Goal: Answer question/provide support: Answer question/provide support

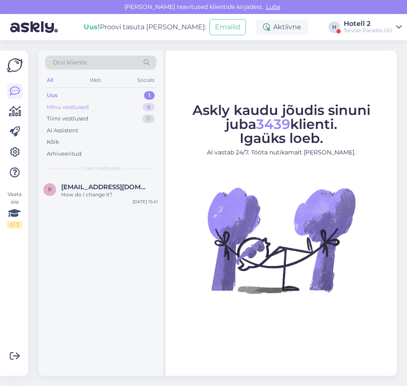
click at [117, 106] on div "Minu vestlused 8" at bounding box center [100, 107] width 111 height 12
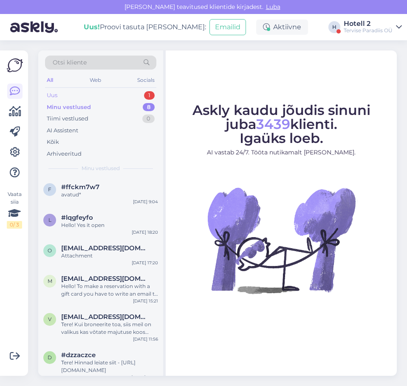
click at [119, 98] on div "Uus 1" at bounding box center [100, 96] width 111 height 12
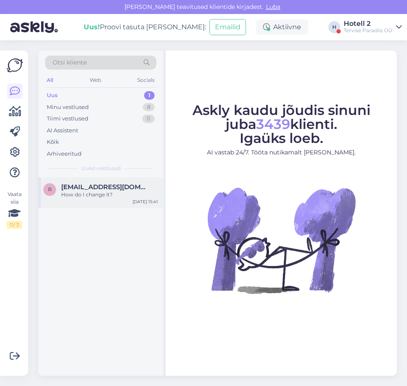
click at [119, 199] on div "r [EMAIL_ADDRESS][DOMAIN_NAME] How do I change it? [DATE] 15:41" at bounding box center [100, 192] width 125 height 31
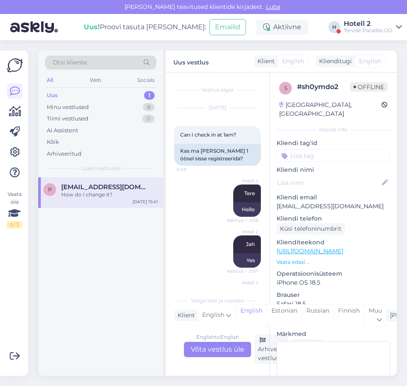
scroll to position [678, 0]
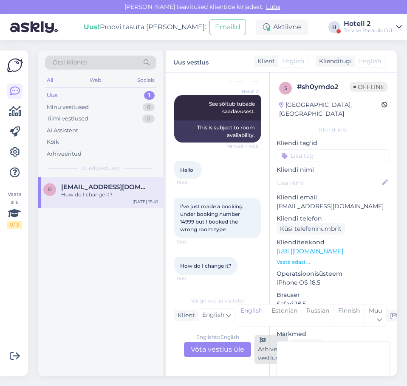
click at [260, 346] on div "Arhiveeri vestlus" at bounding box center [271, 349] width 34 height 29
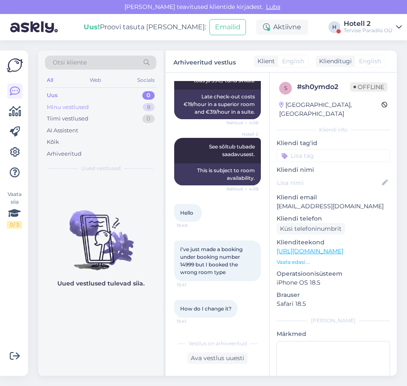
click at [110, 107] on div "Minu vestlused 8" at bounding box center [100, 107] width 111 height 12
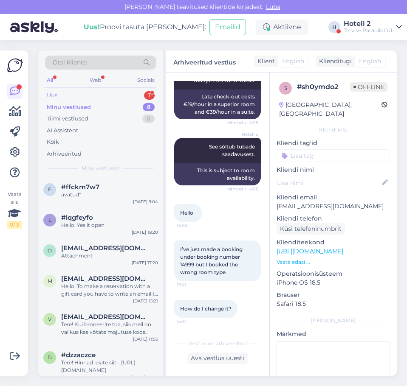
click at [92, 100] on div "Uus 1" at bounding box center [100, 96] width 111 height 12
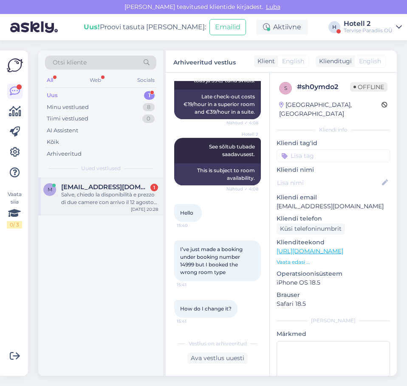
click at [109, 191] on div "Salve, chiedo la disponibilità e prezzo di due camere con arrivo il 12 agosto e…" at bounding box center [109, 198] width 97 height 15
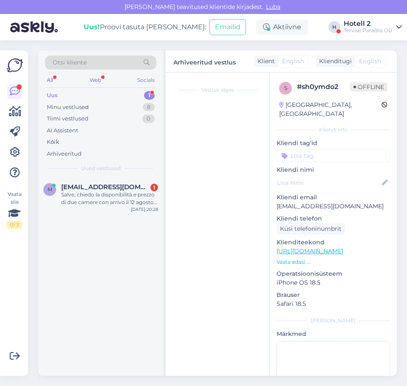
scroll to position [0, 0]
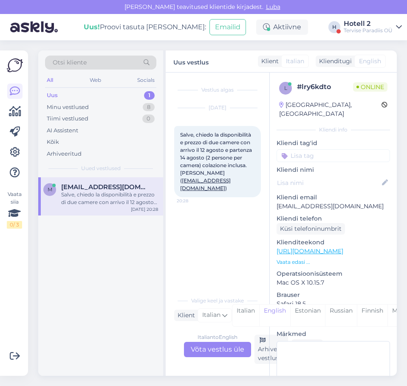
click at [218, 345] on div "Italian to English Võta vestlus üle" at bounding box center [217, 349] width 67 height 15
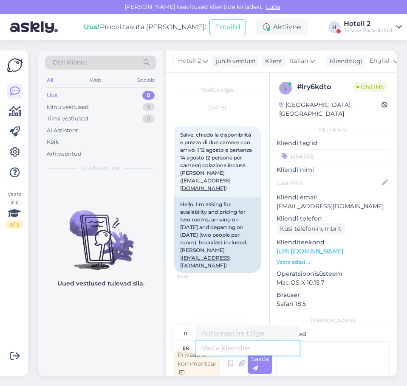
click at [208, 346] on textarea at bounding box center [247, 348] width 103 height 14
type textarea "Р"
type textarea "Hell"
type textarea "Inferno"
type textarea "Hello!"
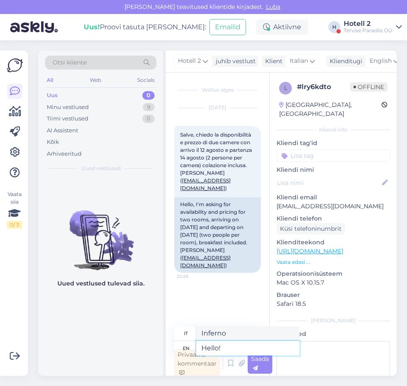
type textarea "Ciao!"
type textarea "Hello! You"
type textarea "Ciao! Tu"
type textarea "Hello! You can"
type textarea "Ciao! [GEOGRAPHIC_DATA]"
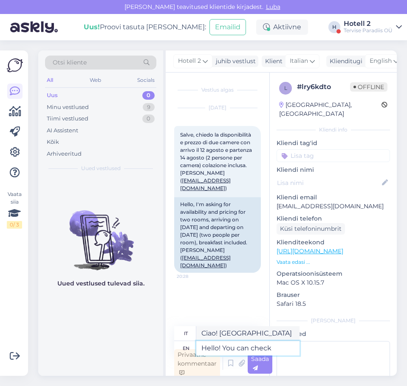
type textarea "Hello! You can check"
type textarea "Ciao! Puoi controllare"
type textarea "Hello! You can check our"
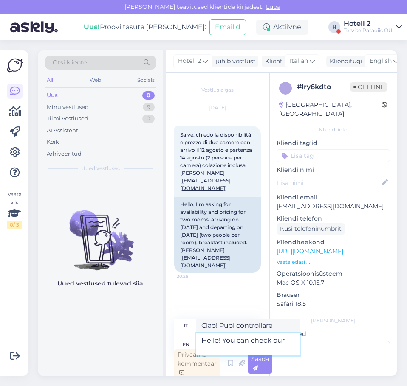
type textarea "Ciao! Puoi controllare il nostro"
type textarea "Hello! You can check our availability"
type textarea "Ciao! Puoi controllare la nostra disponibilità"
type textarea "Hello! You can check our availability here -"
type textarea "Ciao! Puoi verificare la nostra disponibilità qui"
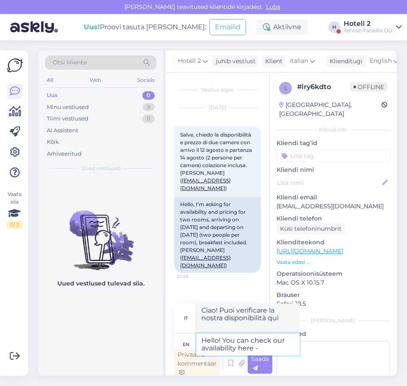
type textarea "Hello! You can check our availability here -"
type textarea "Ciao! Puoi verificare la nostra disponibilità qui -"
click at [251, 348] on textarea "Hello! You can check our availability here -" at bounding box center [247, 345] width 103 height 22
type textarea "Hello! You can check our availability andhere -"
type textarea "Ciao! Puoi controllare la nostra disponibilità qui -"
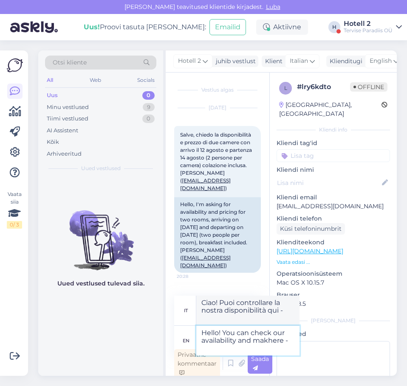
type textarea "Hello! You can check our availability and makehere -"
type textarea "Ciao! Puoi controllare la nostra disponibilità e fare..."
type textarea "Hello! You can check our availability and make here -"
type textarea "Ciao! Puoi verificare la nostra disponibilità e prenotare qui -"
type textarea "Hello! You can check our availability and make a rehere -"
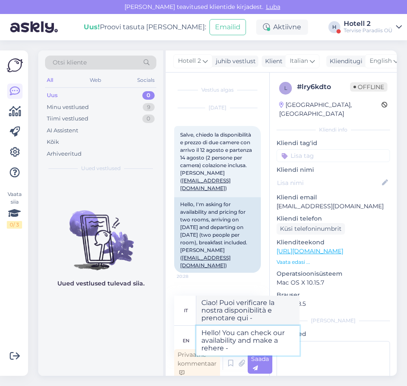
type textarea "Ciao! Puoi controllare la nostra disponibilità e prenotare qui -"
type textarea "Hello! You can check our availability and make a resehere -"
type textarea "Ciao! Puoi verificare la nostra disponibilità ed effettuare una prenotazione qu…"
type textarea "Hello! You can check our availability and make a reservhere -"
type textarea "Ciao! Puoi verificare la nostra disponibilità e prenotare qui -"
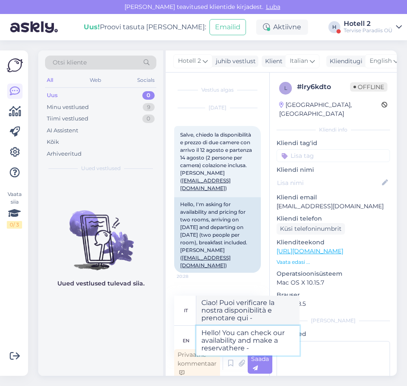
type textarea "Hello! You can check our availability and make a reservatihere -"
type textarea "Ciao! Puoi controllare la nostra disponibilità e prenotare qui -"
type textarea "Hello! You can check our availability and make a reservatiohere -"
type textarea "Ciao! Puoi verificare la nostra disponibilità e prenotare qui -"
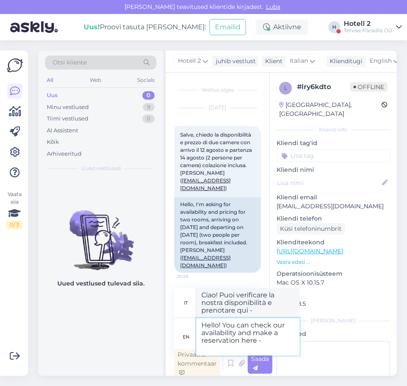
click at [211, 348] on textarea "Hello! You can check our availability and make a reservation here -" at bounding box center [247, 336] width 103 height 37
paste textarea "[URL][DOMAIN_NAME]"
type textarea "Hello! You can check our availability and make a reservation here - [URL][DOMAI…"
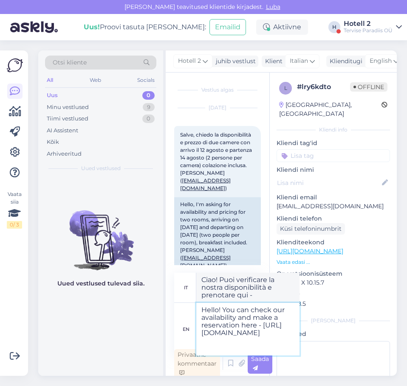
type textarea "Ciao! Puoi verificare la nostra disponibilità e prenotare qui - [URL][DOMAIN_NA…"
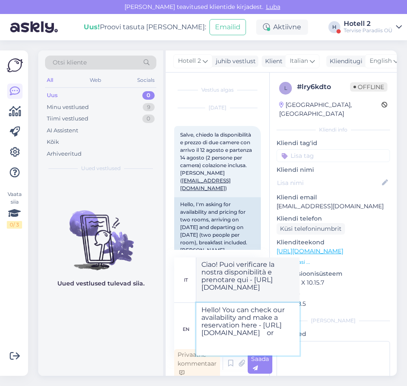
type textarea "Hello! You can check our availability and make a reservation here - [URL][DOMAI…"
type textarea "Ciao! Puoi verificare la nostra disponibilità e prenotare qui - [URL][DOMAIN_NA…"
type textarea "Hello! You can check our availability and make a reservation here - [URL][DOMAI…"
type textarea "Ciao! Puoi verificare la nostra disponibilità e prenotare qui - [URL][DOMAIN_NA…"
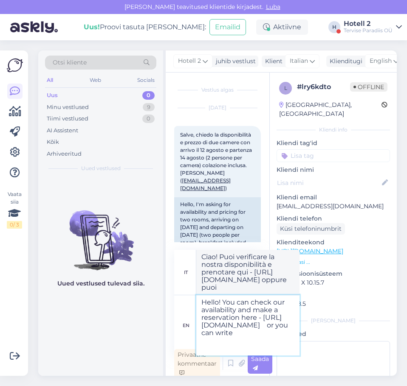
type textarea "Hello! You can check our availability and make a reservation here - [URL][DOMAI…"
type textarea "Ciao! Puoi verificare la nostra disponibilità e prenotare qui - [URL][DOMAIN_NA…"
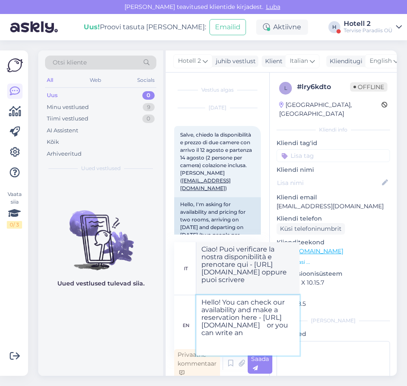
type textarea "Hello! You can check our availability and make a reservation here - [URL][DOMAI…"
type textarea "Ciao! Puoi verificare la nostra disponibilità e prenotare qui - [URL][DOMAIN_NA…"
type textarea "Hello! You can check our availability and make a reservation here - [URL][DOMAI…"
type textarea "Ciao! Puoi verificare la nostra disponibilità e prenotare qui - [URL][DOMAIN_NA…"
type textarea "Hello! You can check our availability and make a reservation here - [URL][DOMAI…"
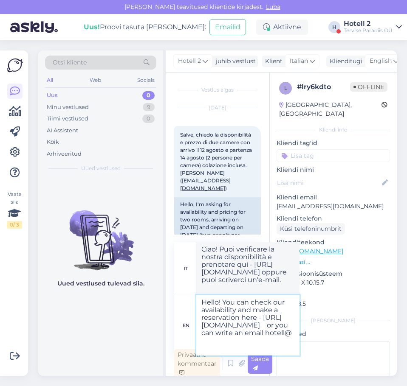
type textarea "Ciao! Puoi verificare la nostra disponibilità e prenotare qui - [URL][DOMAIN_NA…"
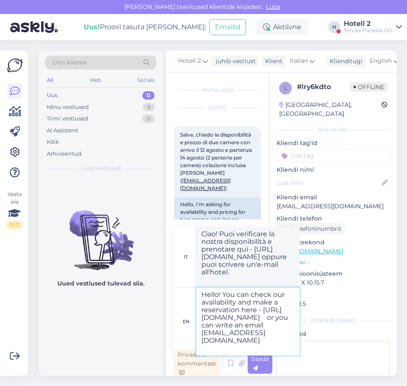
type textarea "Hello! You can check our availability and make a reservation here - [URL][DOMAI…"
type textarea "Ciao! Puoi verificare la nostra disponibilità e prenotare qui - [URL][DOMAIN_NA…"
type textarea "Hello! You can check our availability and make a reservation here - [URL][DOMAI…"
type textarea "Ciao! Puoi verificare la nostra disponibilità e prenotare qui - [URL][DOMAIN_NA…"
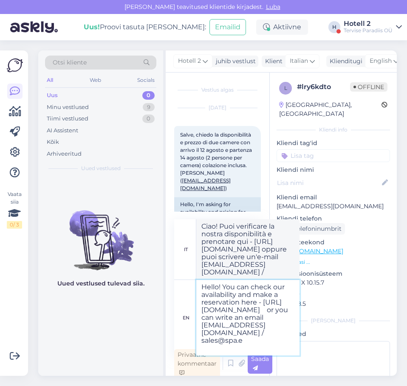
type textarea "Hello! You can check our availability and make a reservation here - [URL][DOMAI…"
type textarea "Ciao! Puoi verificare la nostra disponibilità e prenotare qui - [URL][DOMAIN_NA…"
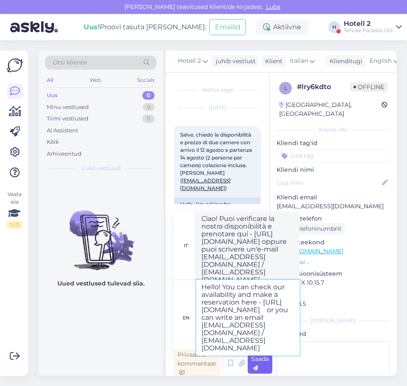
type textarea "Hello! You can check our availability and make a reservation here - [URL][DOMAI…"
click at [270, 371] on div "Saada" at bounding box center [260, 364] width 25 height 20
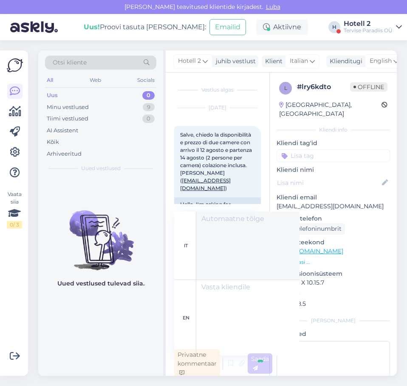
scroll to position [3, 0]
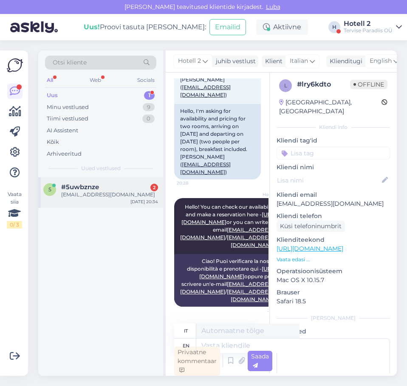
click at [110, 190] on div "#5uwbznze 2" at bounding box center [109, 187] width 97 height 8
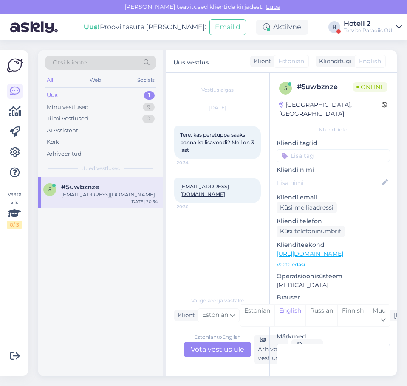
scroll to position [0, 0]
click at [208, 349] on div "Estonian to English Võta vestlus üle" at bounding box center [217, 349] width 67 height 15
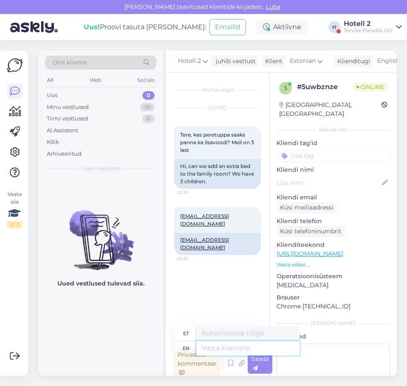
click at [208, 349] on textarea at bounding box center [247, 348] width 103 height 14
type textarea "Р"
type textarea "Hello!"
type textarea "Tere!"
type textarea "Hello! Yes"
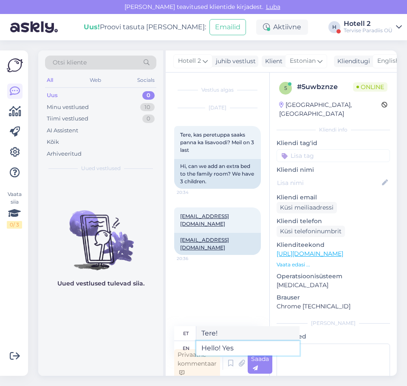
type textarea "Tere! [GEOGRAPHIC_DATA]"
type textarea "Hello! Yes we"
type textarea "Tere! Jah, me"
type textarea "Hello! Yes we can ad"
type textarea "Tere! Jah, me saame"
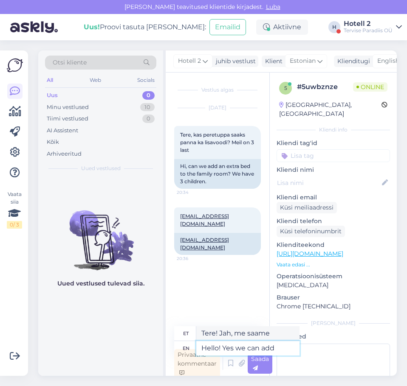
type textarea "Hello! Yes we can add"
type textarea "Tere! [PERSON_NAME], me saame lisada"
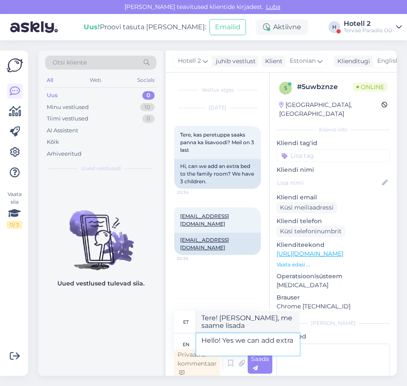
type textarea "Hello! Yes we can add extra"
type textarea "Tere! [PERSON_NAME], me saame lisada [PERSON_NAME]."
type textarea "Hello! Yes we can add extra bed"
type textarea "Tere! Jah, me saame lisada lisavoodi."
type textarea "Hello! Yes we can add extra bed to a"
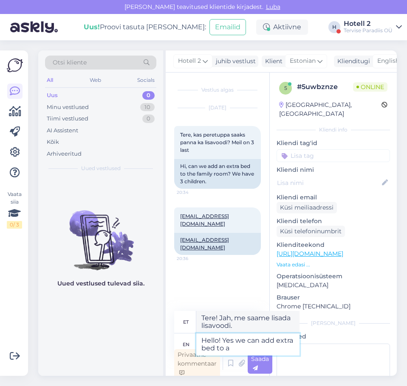
type textarea "Tere! Jah, me saame tuppa lisavoodi lisada."
type textarea "Hello! Yes we can add extra bed to a family"
type textarea "Tere! Jah, me saame perele lisavoodi lisada"
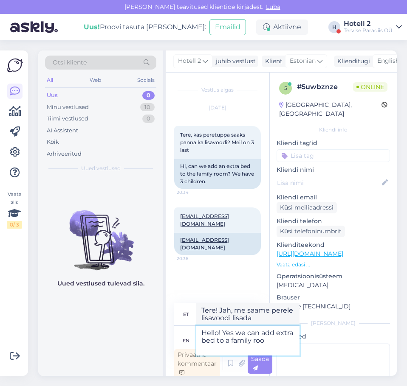
type textarea "Hello! Yes we can add extra bed to a family room"
type textarea "Tere! [PERSON_NAME], me saame peretuppa lisavoodi lisada."
type textarea "Hello! Yes we can add extra bed to a family room"
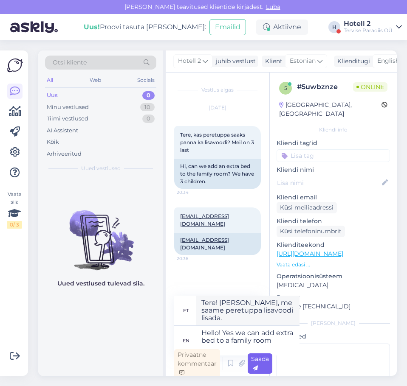
click at [259, 366] on div "Saada" at bounding box center [260, 364] width 25 height 20
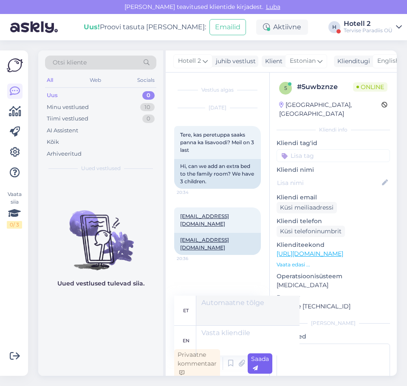
scroll to position [3, 0]
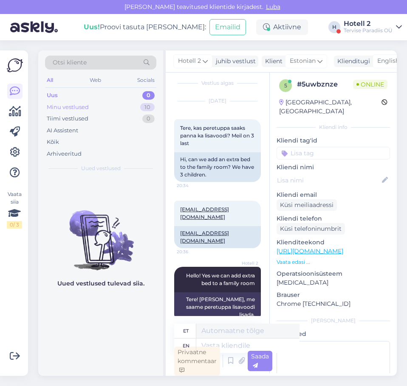
click at [138, 108] on div "Minu vestlused 10" at bounding box center [100, 107] width 111 height 12
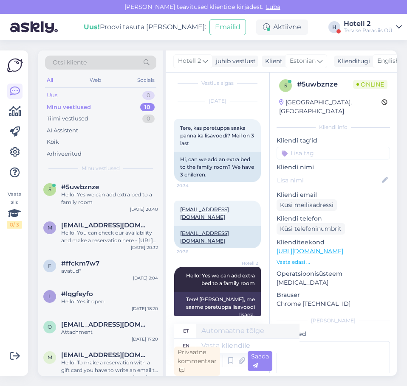
click at [118, 95] on div "Uus 0" at bounding box center [100, 96] width 111 height 12
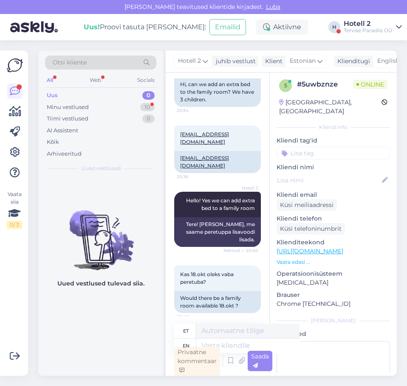
scroll to position [121, 0]
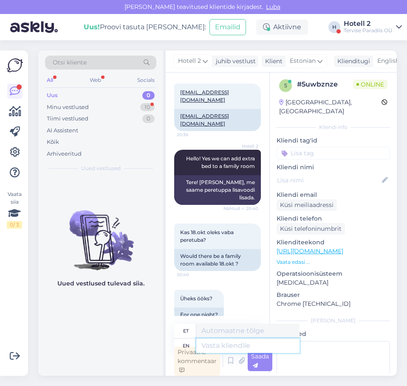
click at [208, 346] on textarea at bounding box center [247, 346] width 103 height 14
type textarea "Yes"
type textarea "Jah"
type textarea "Yes"
type textarea "Jah0,"
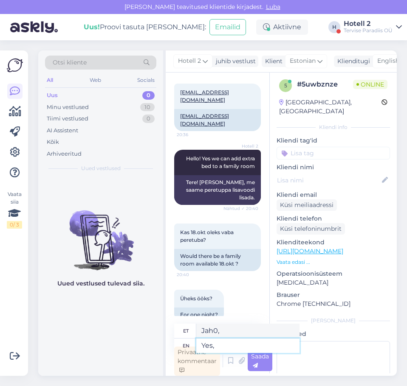
type textarea "Yes,"
type textarea "Jah,"
type textarea "Yes, there"
type textarea "Jah, seal"
type textarea "Yes, there is"
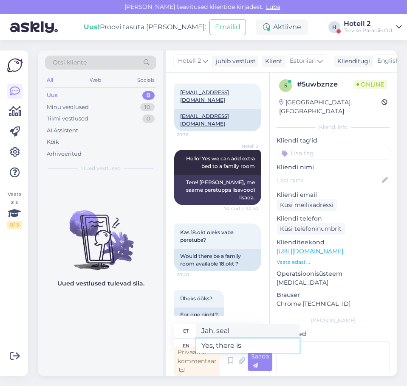
type textarea "Jah, on olemas"
type textarea "Yes, there is rooms"
type textarea "Jah, seal on ruumid"
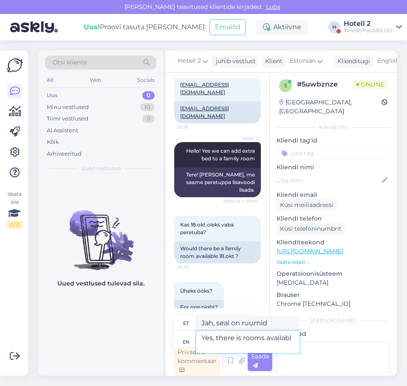
type textarea "Yes, there is rooms available"
type textarea "Jah, toad on saadaval"
type textarea "Yes, there is rooms available,"
type textarea "Jah, toad on saadaval,"
type textarea "Yes, there is rooms available, you"
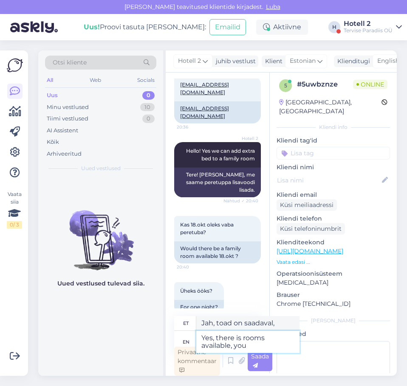
type textarea "Jah, toad on saadaval, sina"
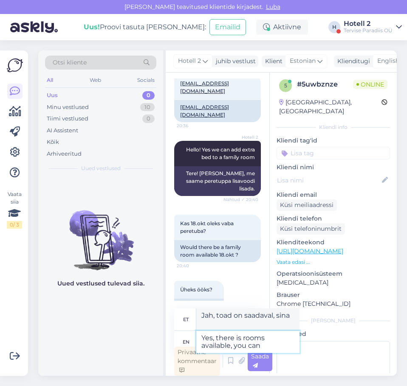
type textarea "Yes, there is rooms available, you can"
type textarea "Jah, toad on saadaval, saate"
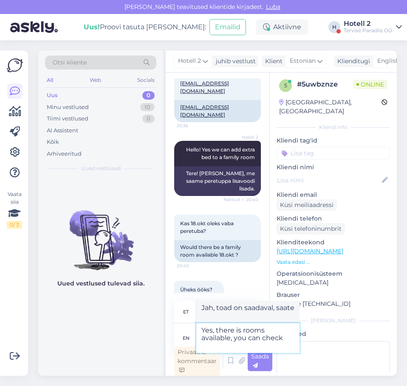
type textarea "Yes, there is rooms available, you can check a"
type textarea "Jah, toad on saadaval, saate seda kontrollida."
type textarea "Yes, there is rooms available, you can check availability"
type textarea "Jah, tube on saadaval, saate kontrollida saadavust"
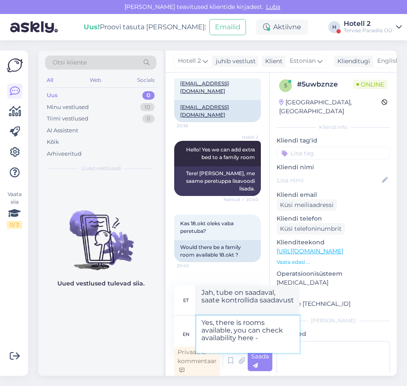
type textarea "Yes, there is rooms available, you can check availability here -"
type textarea "Jah, tube on saadaval, saate vaadata saadavust siit -"
paste textarea "[URL][DOMAIN_NAME]"
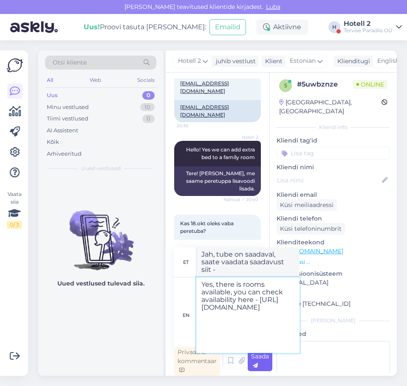
type textarea "Yes, there is rooms available, you can check availability here - [URL][DOMAIN_N…"
click at [255, 363] on span "Saada" at bounding box center [260, 361] width 18 height 17
type textarea "Jah, tube on saadaval, saate vaadata saadavust siit - [URL][DOMAIN_NAME] !/acco…"
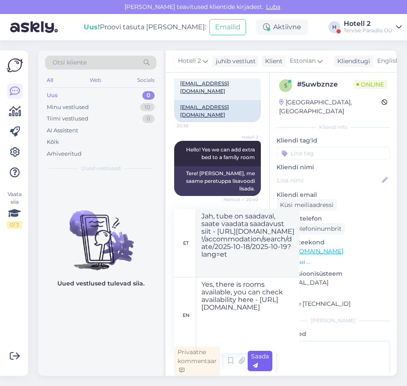
click at [255, 363] on span "Saada" at bounding box center [260, 361] width 18 height 17
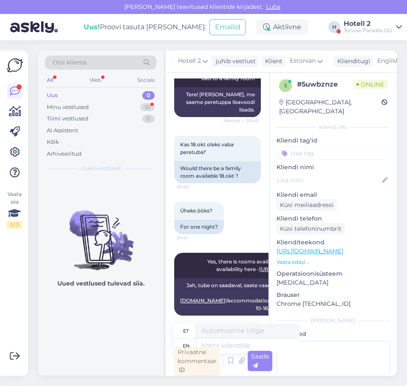
scroll to position [260, 0]
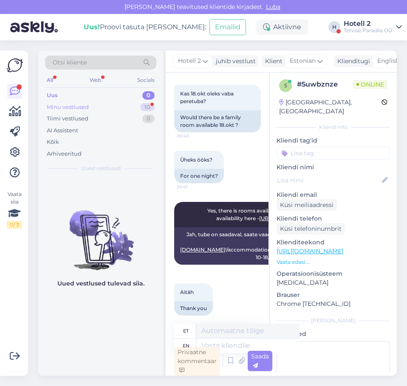
click at [124, 107] on div "Minu vestlused 10" at bounding box center [100, 107] width 111 height 12
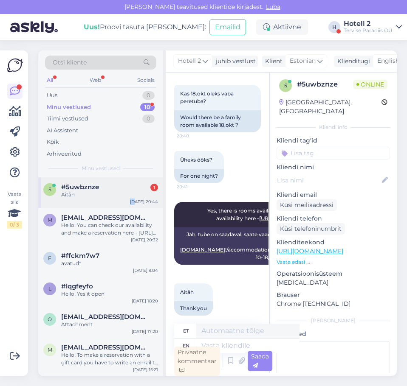
click at [136, 199] on div "5 #5uwbznze 1 Aitäh [DATE] 20:44" at bounding box center [100, 192] width 125 height 31
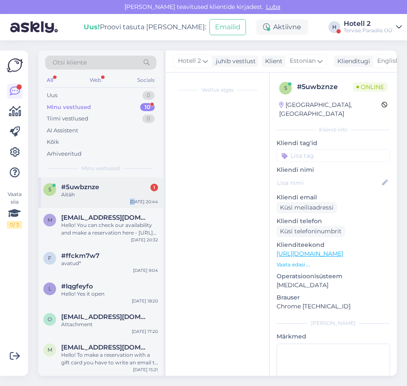
scroll to position [3, 0]
